Goal: Navigation & Orientation: Understand site structure

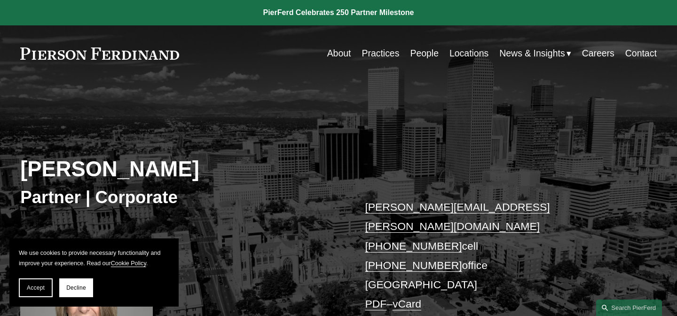
click at [374, 55] on link "Practices" at bounding box center [381, 53] width 38 height 18
click at [335, 50] on link "About" at bounding box center [339, 53] width 24 height 18
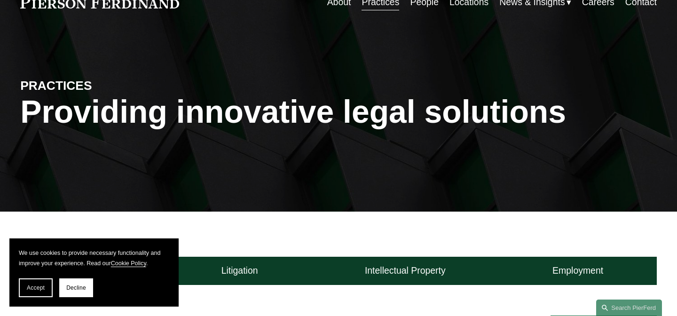
scroll to position [63, 0]
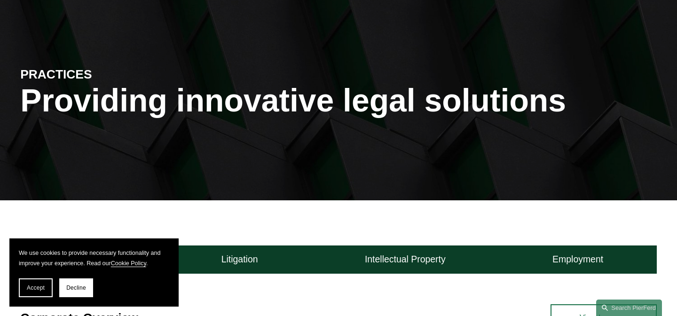
click at [130, 265] on link "Cookie Policy" at bounding box center [128, 263] width 35 height 7
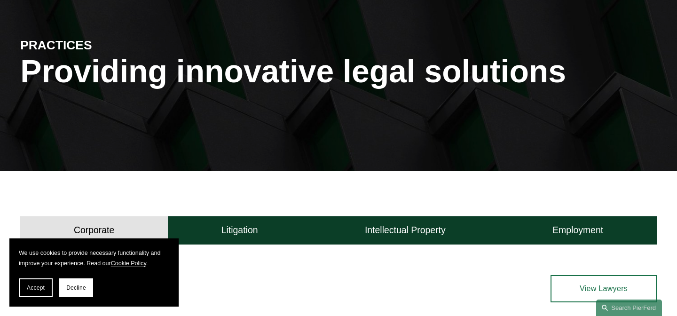
scroll to position [90, 0]
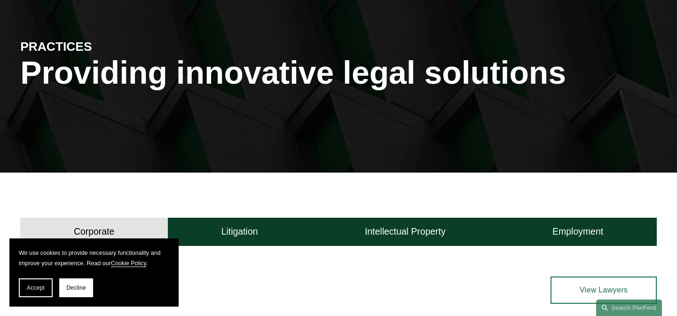
click at [28, 289] on span "Accept" at bounding box center [36, 287] width 18 height 7
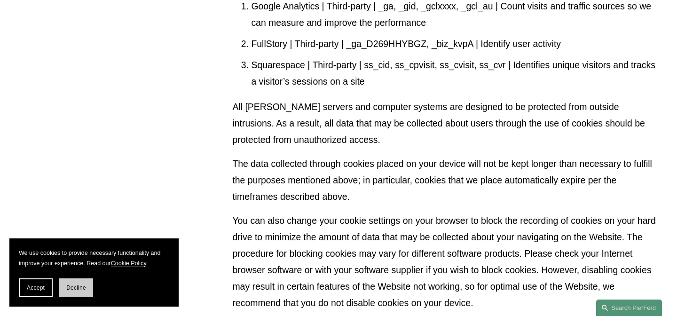
scroll to position [598, 0]
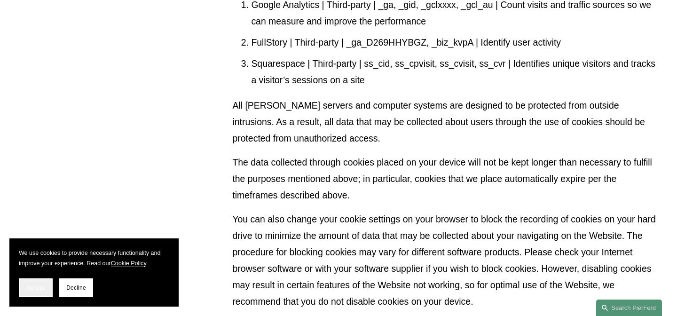
click at [52, 290] on button "Accept" at bounding box center [36, 287] width 34 height 19
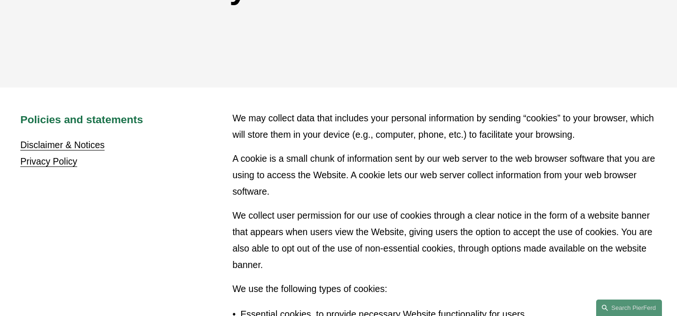
scroll to position [165, 0]
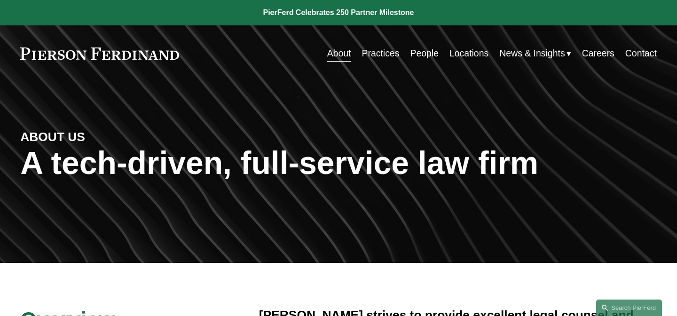
scroll to position [0, 0]
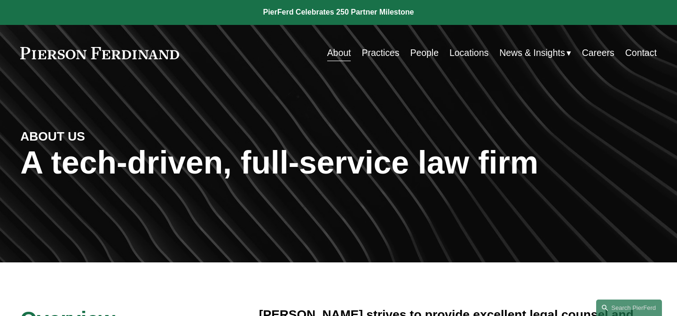
click at [452, 51] on link "Locations" at bounding box center [468, 53] width 39 height 18
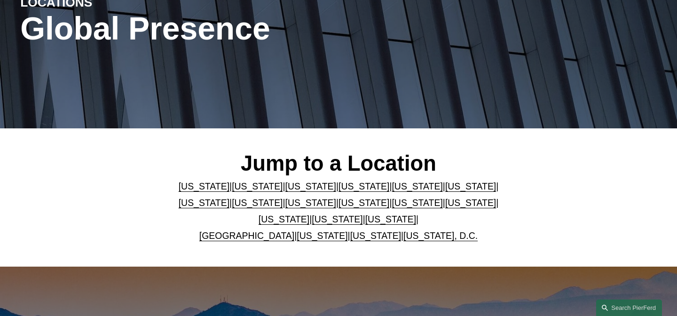
scroll to position [138, 0]
